Goal: Task Accomplishment & Management: Manage account settings

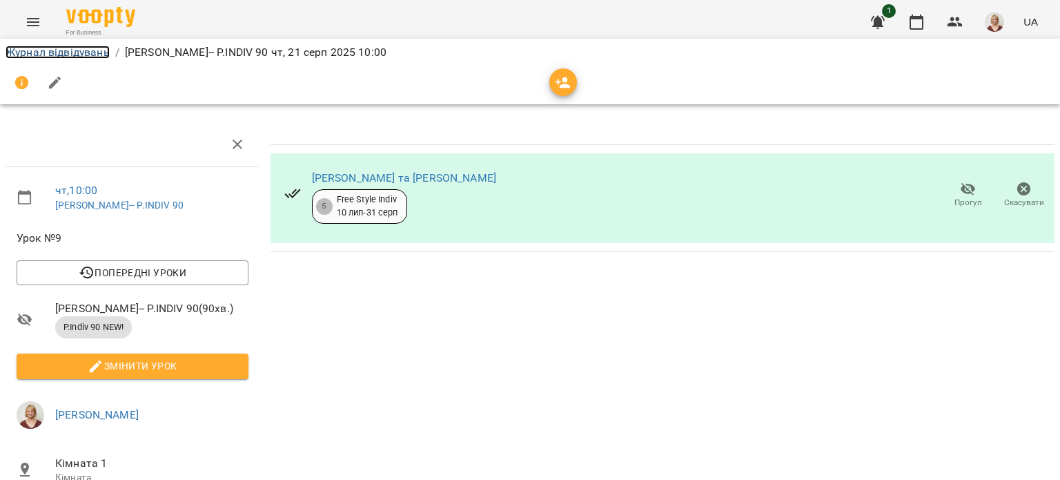
click at [80, 54] on link "Журнал відвідувань" at bounding box center [58, 52] width 104 height 13
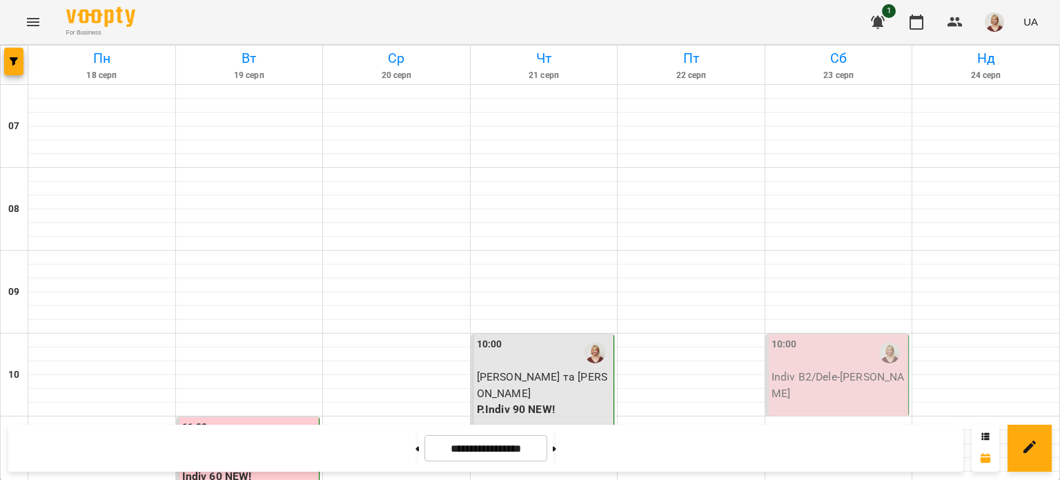
scroll to position [185, 0]
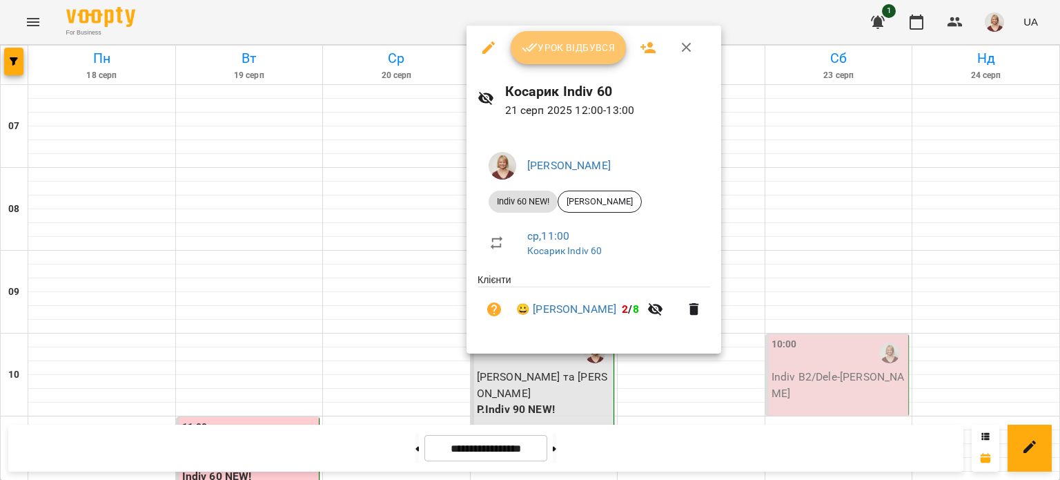
click at [563, 44] on span "Урок відбувся" at bounding box center [569, 47] width 94 height 17
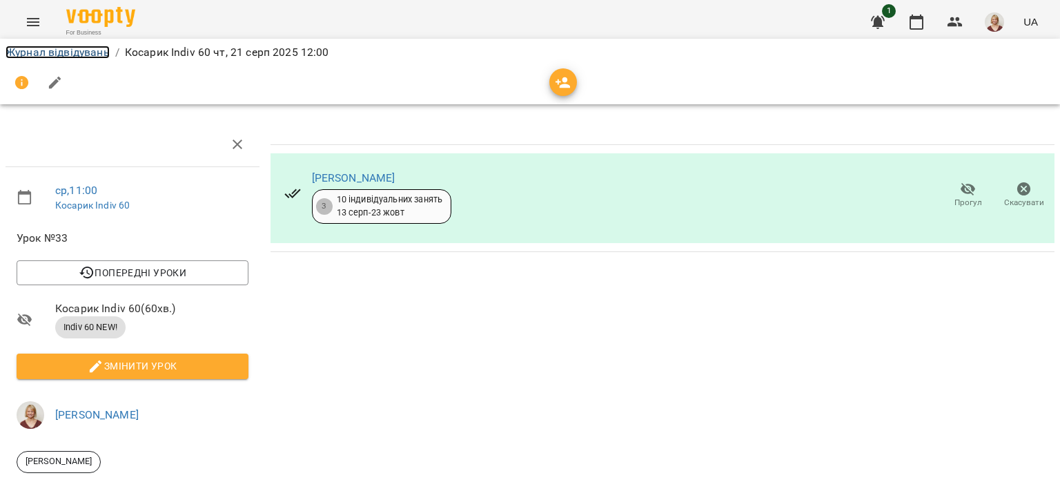
click at [94, 55] on link "Журнал відвідувань" at bounding box center [58, 52] width 104 height 13
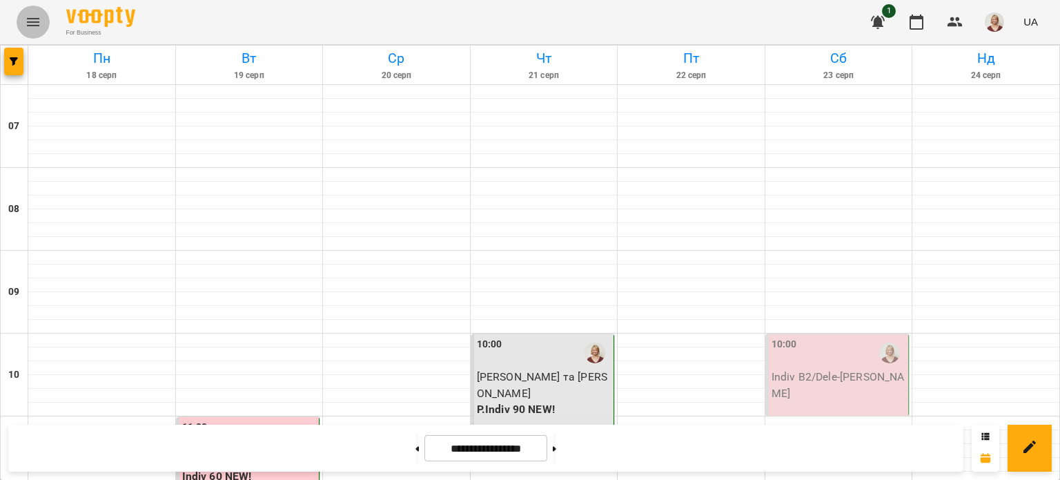
click at [26, 21] on icon "Menu" at bounding box center [33, 22] width 17 height 17
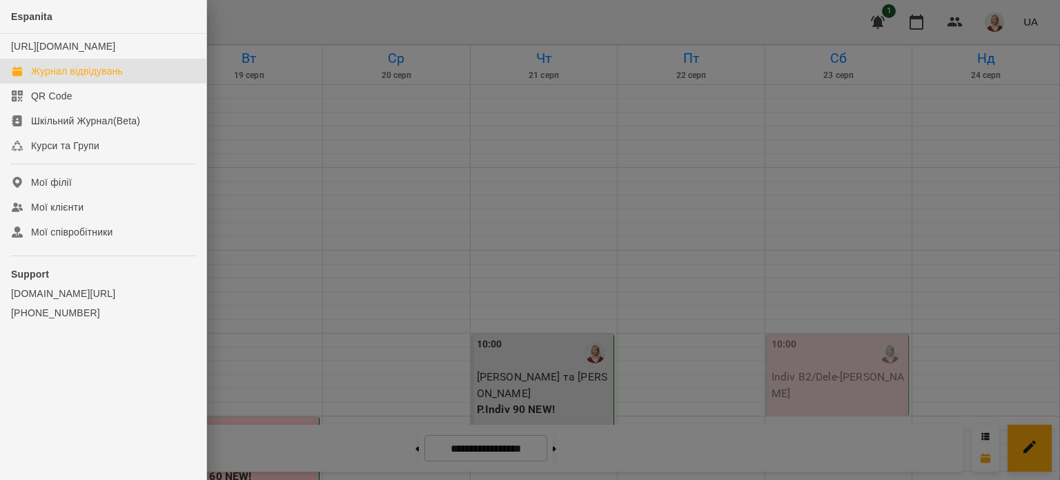
click at [77, 78] on div "Журнал відвідувань" at bounding box center [77, 71] width 92 height 14
